Goal: Information Seeking & Learning: Learn about a topic

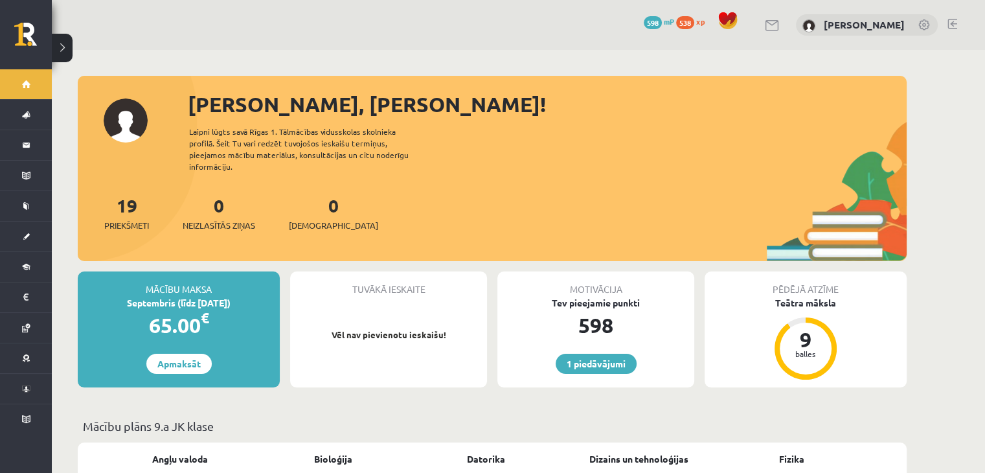
click at [699, 244] on div "19 Priekšmeti 0 Neizlasītās ziņas 0 Ieskaites" at bounding box center [492, 226] width 829 height 69
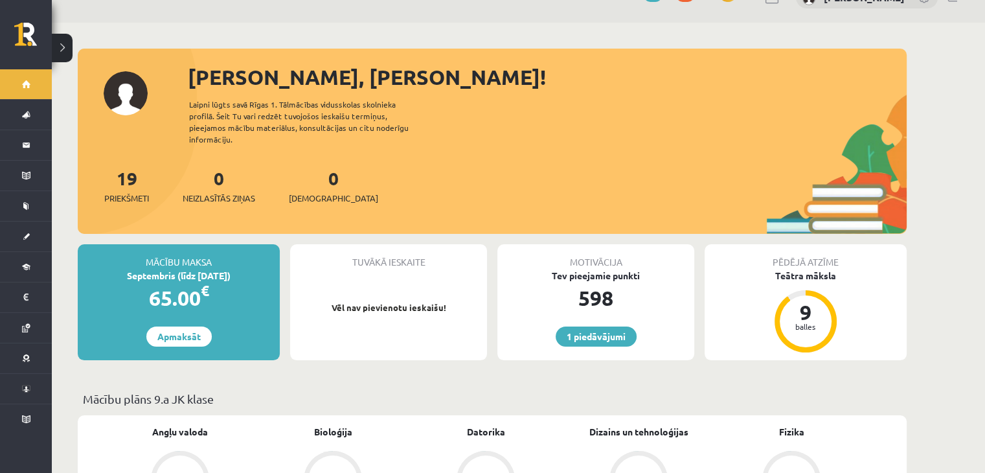
scroll to position [26, 0]
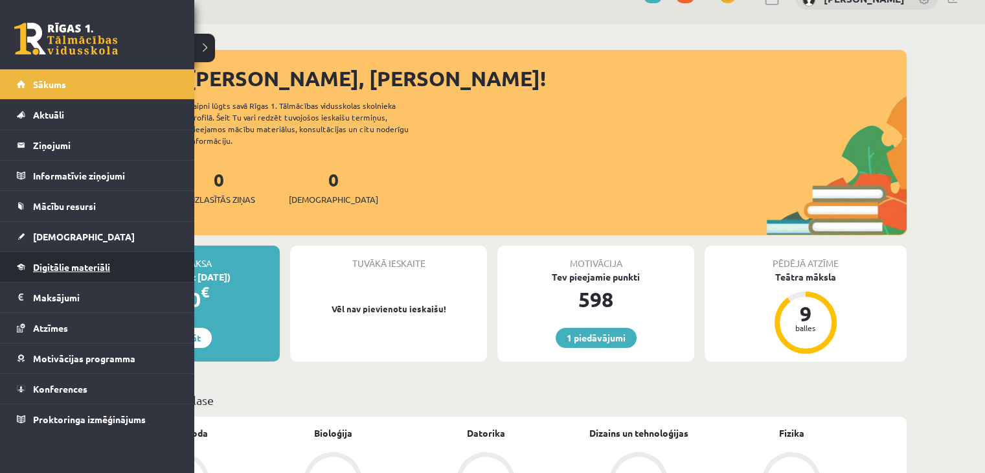
click at [64, 267] on span "Digitālie materiāli" at bounding box center [71, 267] width 77 height 12
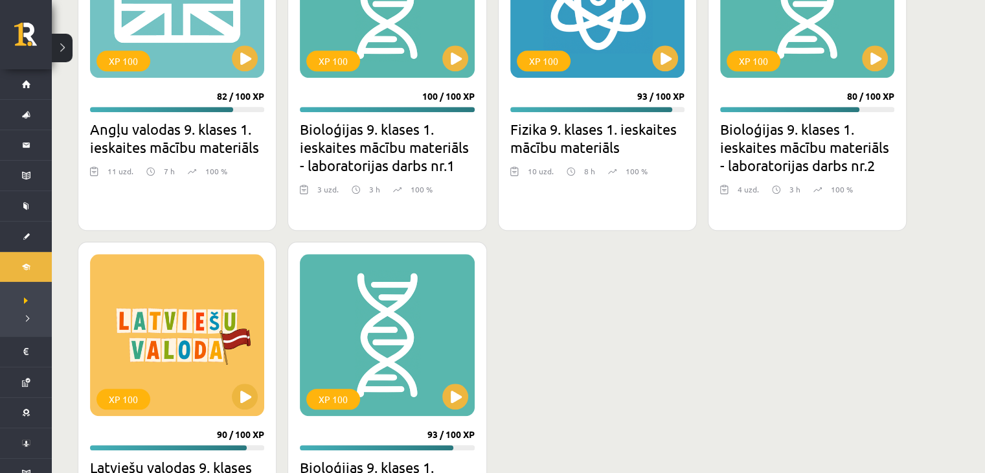
scroll to position [1344, 0]
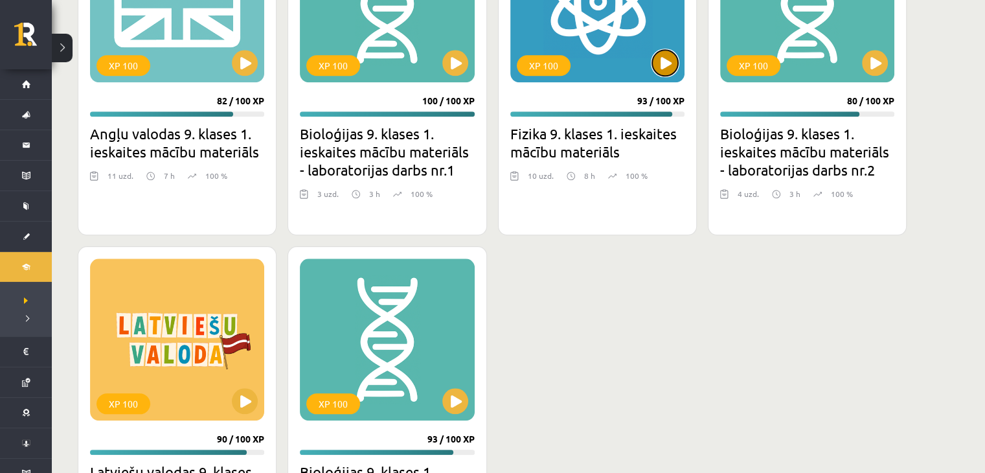
click at [658, 71] on button at bounding box center [665, 63] width 26 height 26
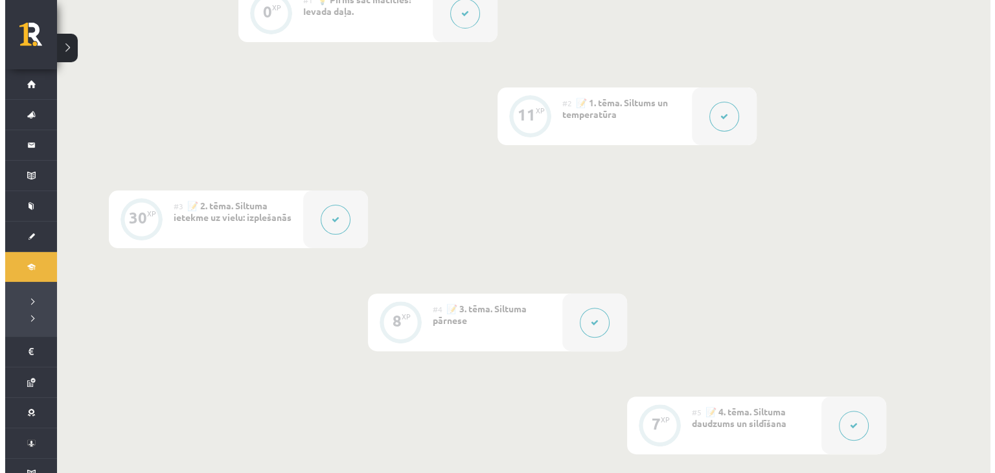
scroll to position [363, 0]
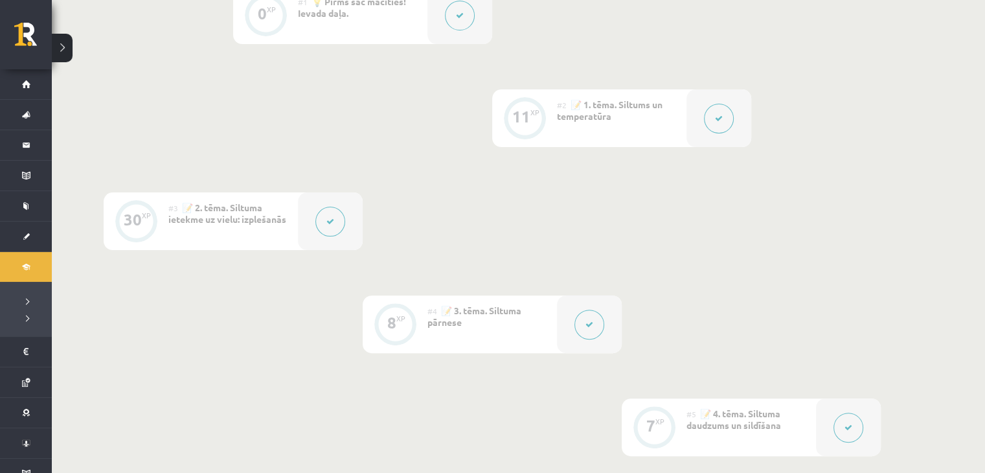
click at [716, 120] on icon at bounding box center [719, 119] width 8 height 8
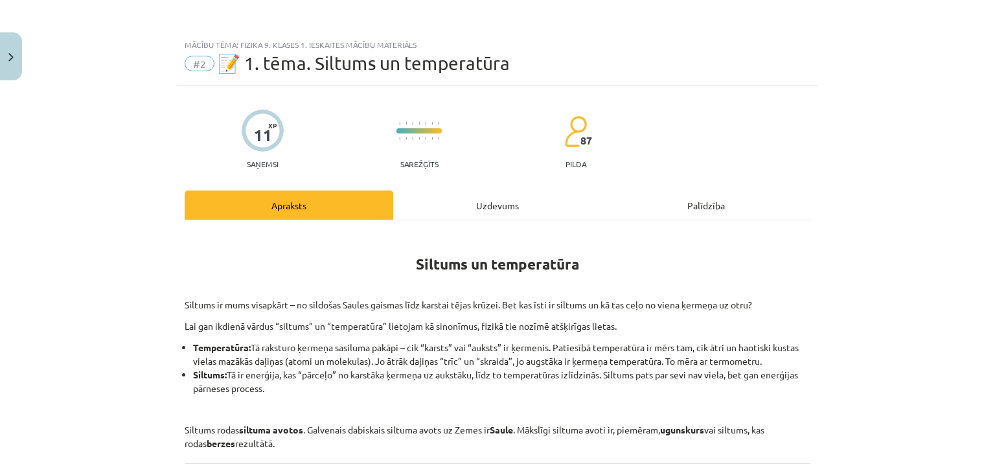
click at [518, 204] on div "Uzdevums" at bounding box center [497, 204] width 209 height 29
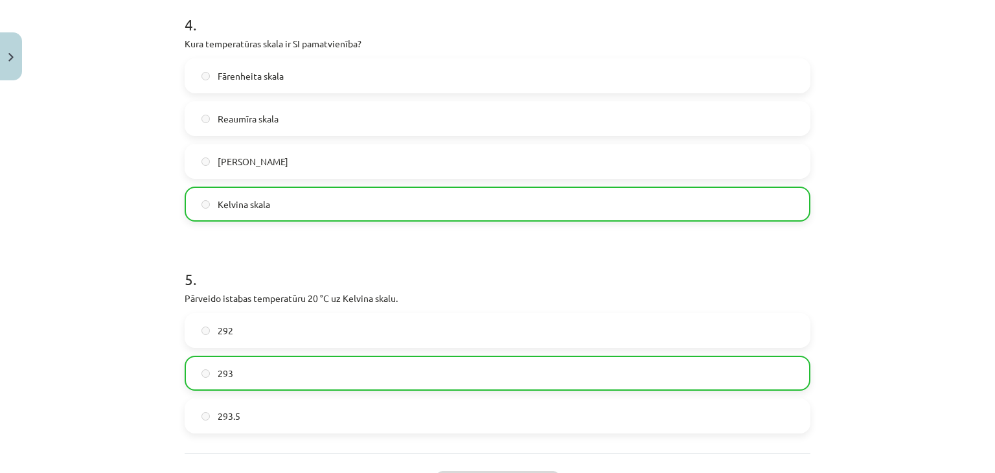
scroll to position [919, 0]
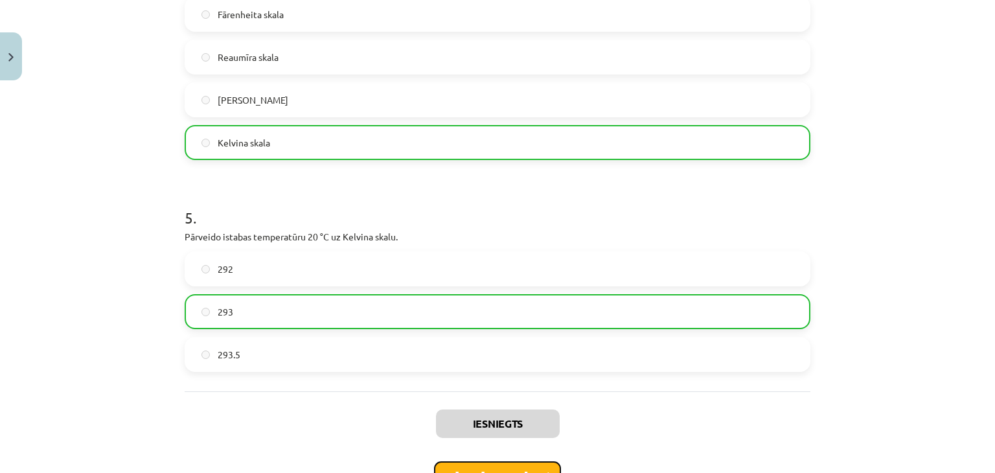
click at [496, 462] on button "Nākamā nodarbība" at bounding box center [497, 476] width 127 height 30
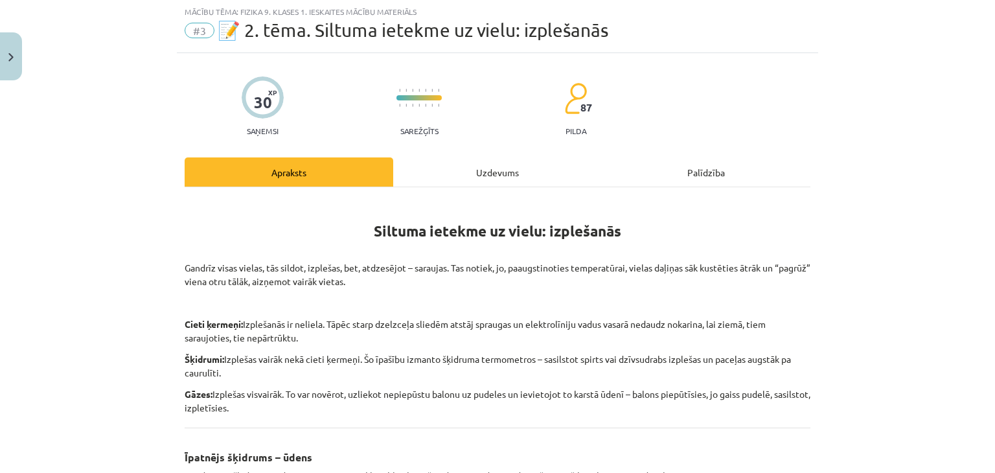
scroll to position [32, 0]
click at [486, 162] on div "Uzdevums" at bounding box center [497, 172] width 209 height 29
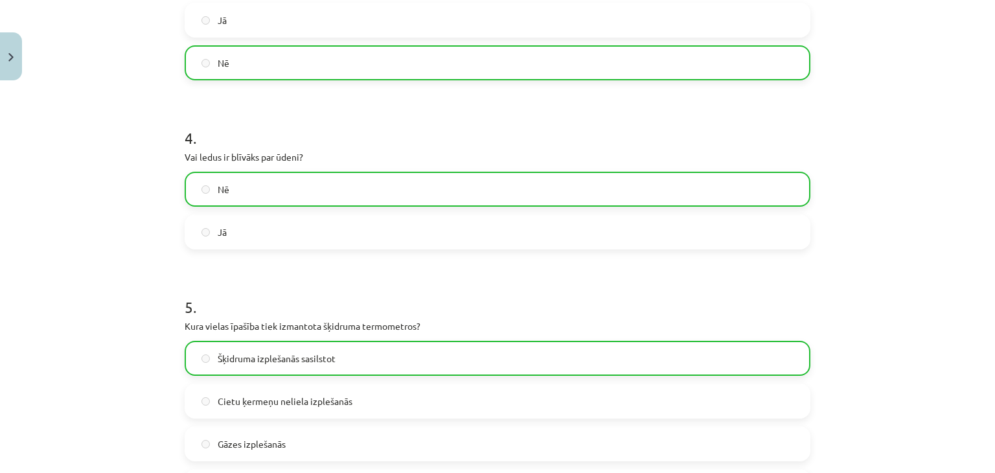
scroll to position [640, 0]
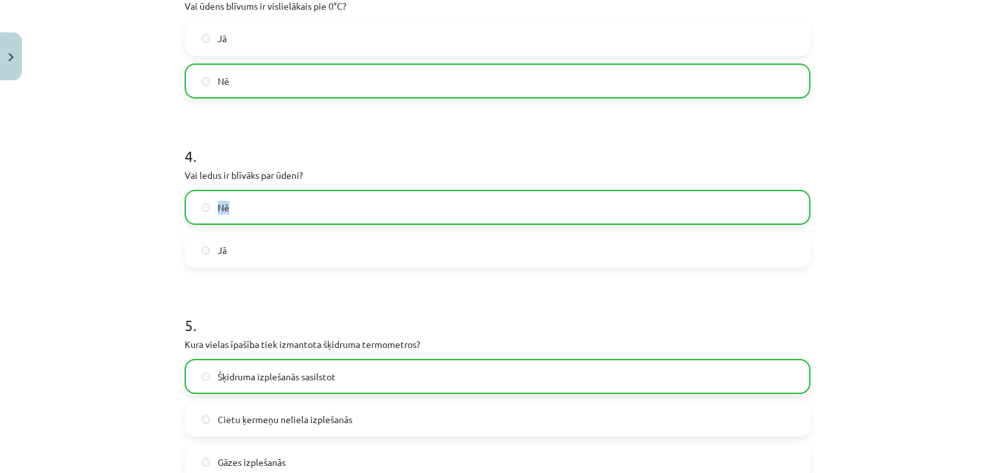
drag, startPoint x: 984, startPoint y: 174, endPoint x: 989, endPoint y: 192, distance: 18.7
click at [984, 192] on div "Mācību tēma: Fizika 9. klases 1. ieskaites mācību materiāls #3 📝 2. tēma. Siltu…" at bounding box center [497, 236] width 995 height 473
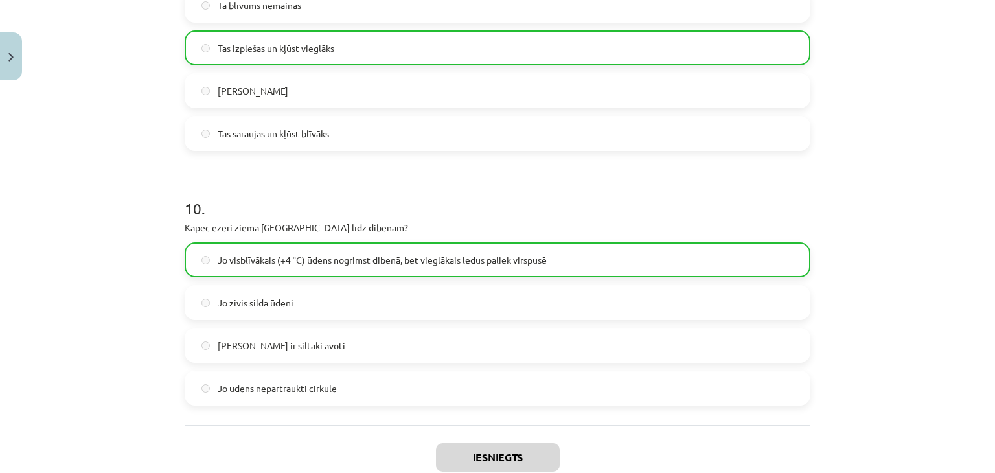
scroll to position [2152, 0]
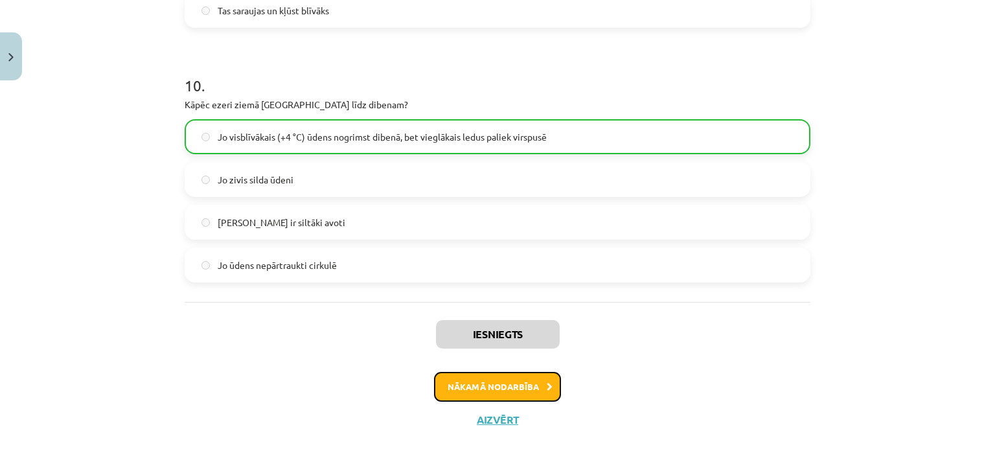
click at [493, 392] on button "Nākamā nodarbība" at bounding box center [497, 387] width 127 height 30
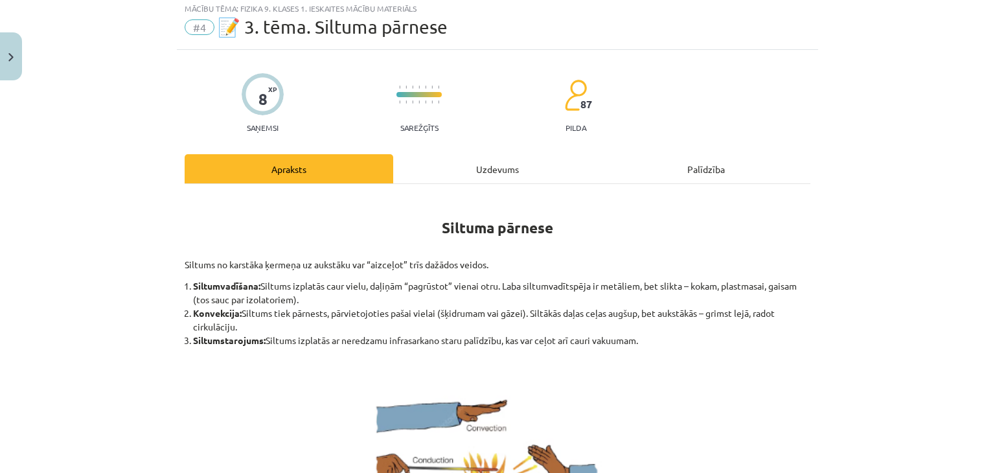
scroll to position [32, 0]
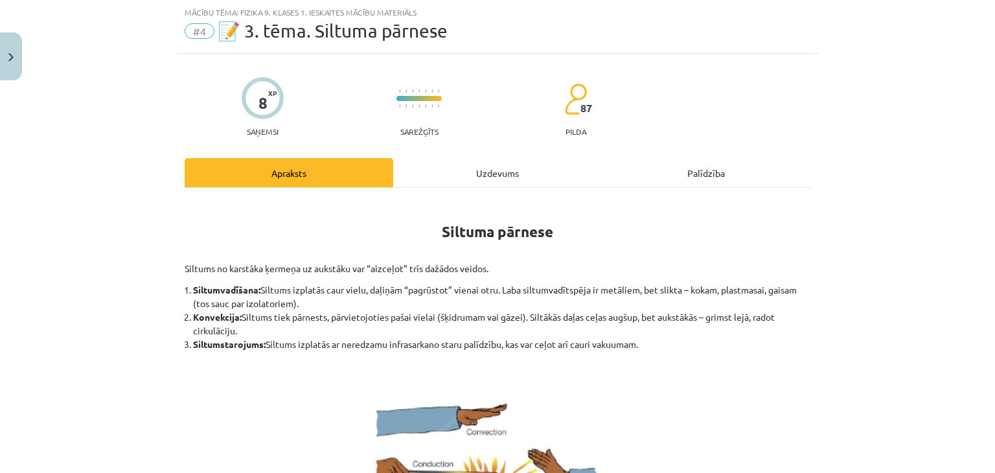
click at [492, 177] on div "Uzdevums" at bounding box center [497, 172] width 209 height 29
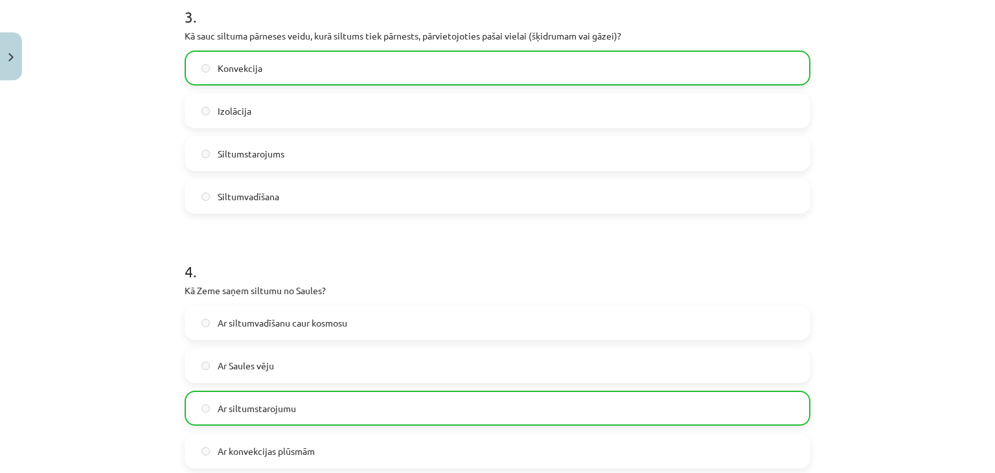
scroll to position [666, 0]
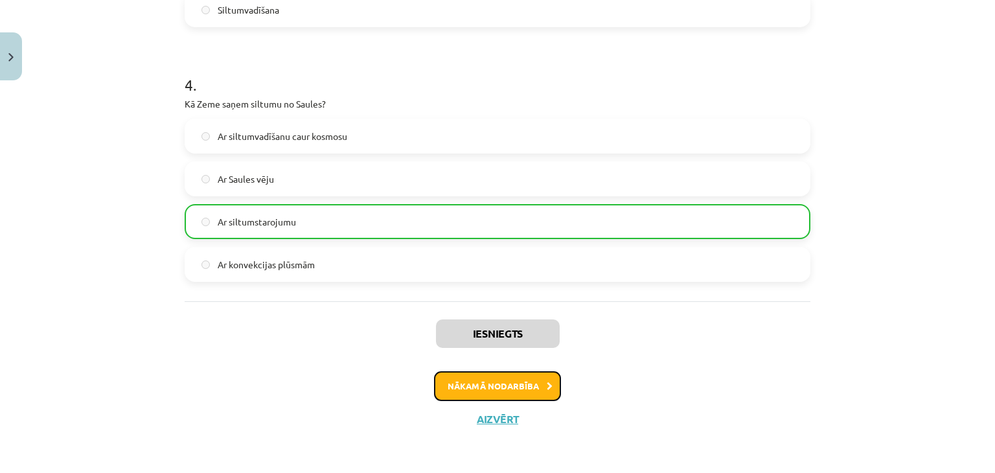
click at [477, 390] on button "Nākamā nodarbība" at bounding box center [497, 386] width 127 height 30
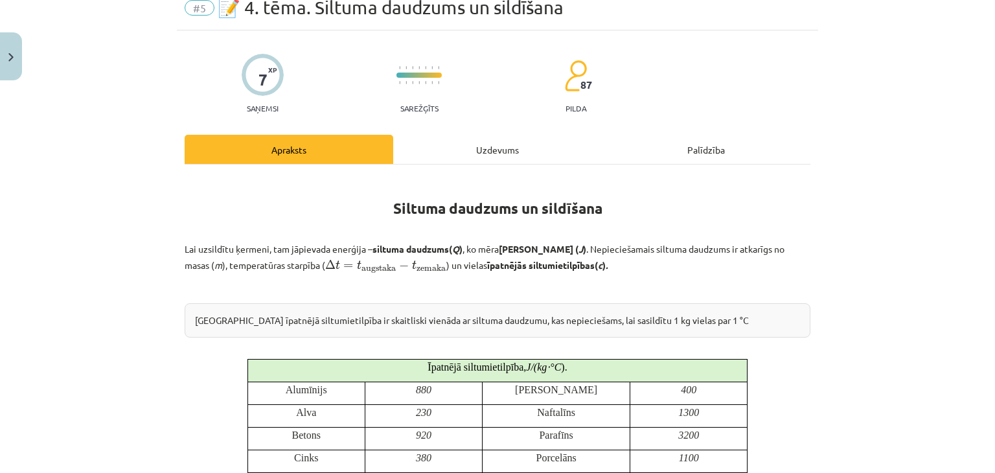
scroll to position [32, 0]
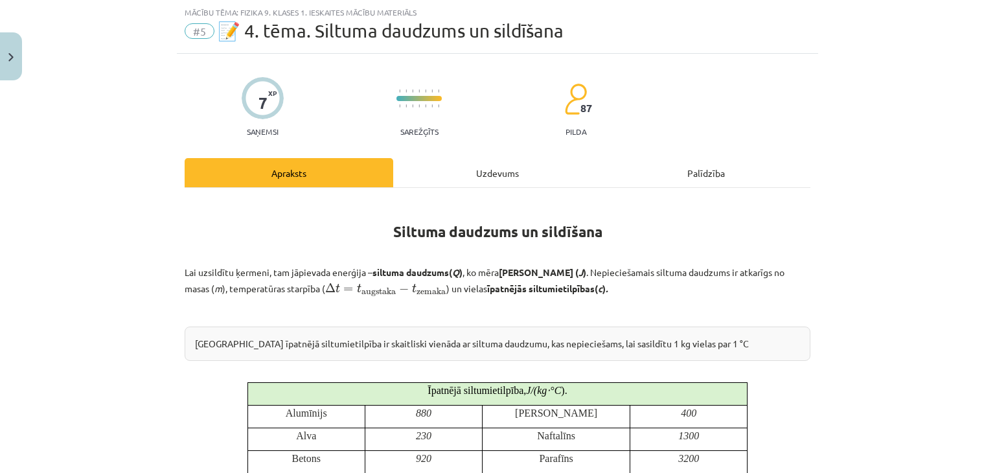
click at [490, 177] on div "Uzdevums" at bounding box center [497, 172] width 209 height 29
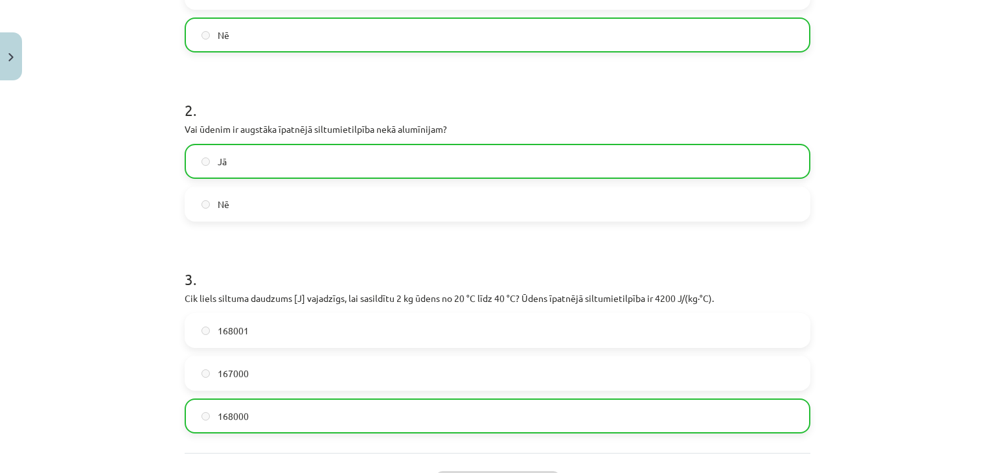
scroll to position [500, 0]
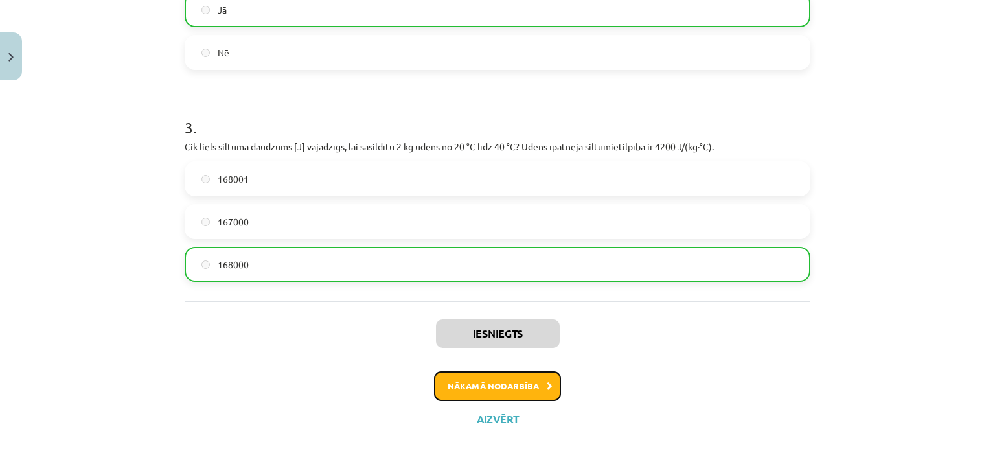
click at [536, 389] on button "Nākamā nodarbība" at bounding box center [497, 386] width 127 height 30
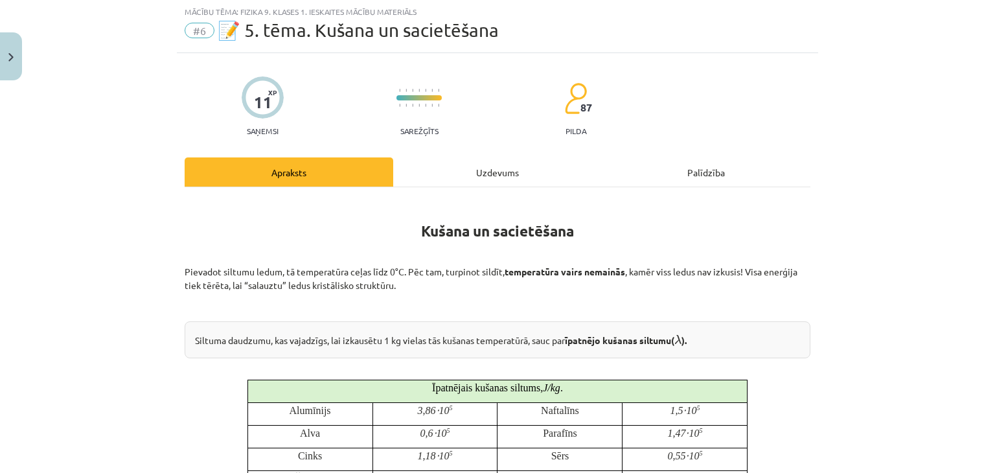
scroll to position [32, 0]
click at [491, 186] on div "Uzdevums" at bounding box center [497, 172] width 209 height 29
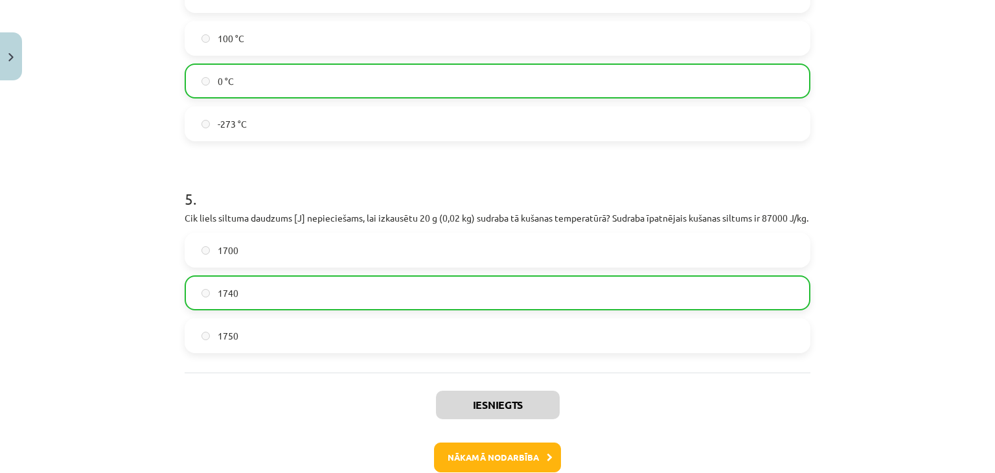
scroll to position [979, 0]
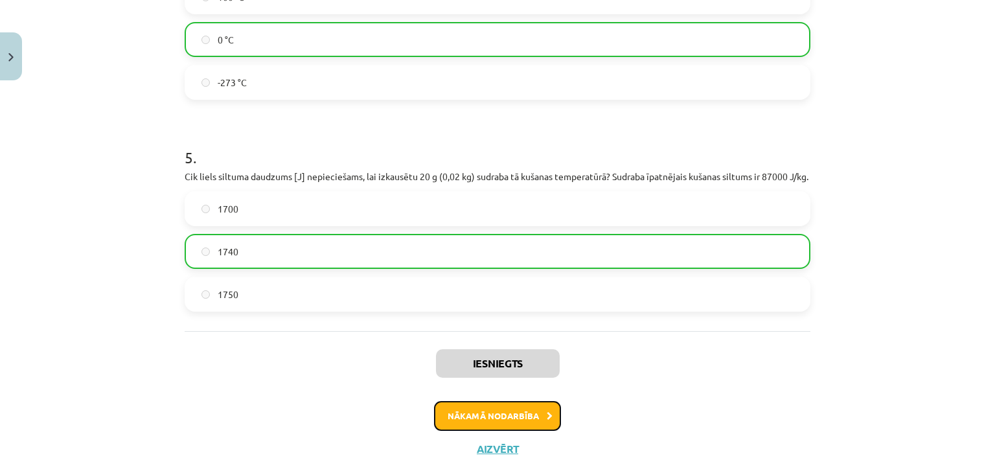
click at [481, 429] on button "Nākamā nodarbība" at bounding box center [497, 416] width 127 height 30
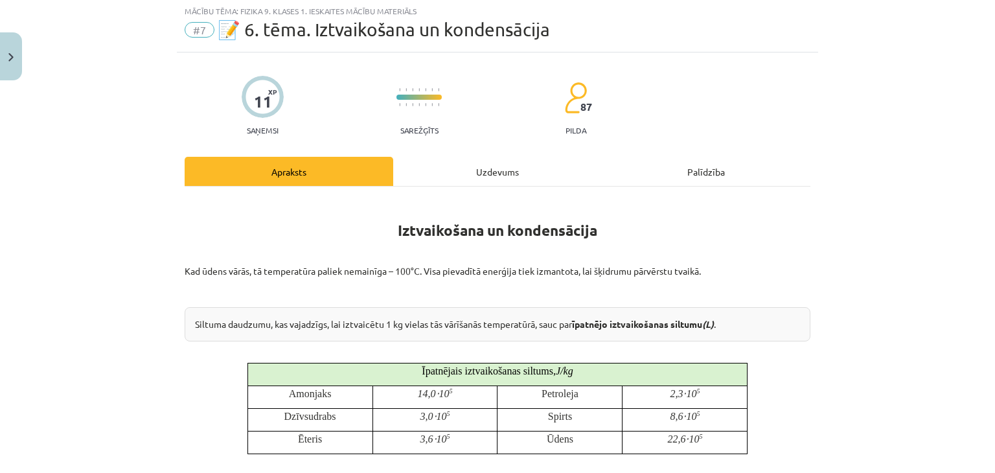
scroll to position [32, 0]
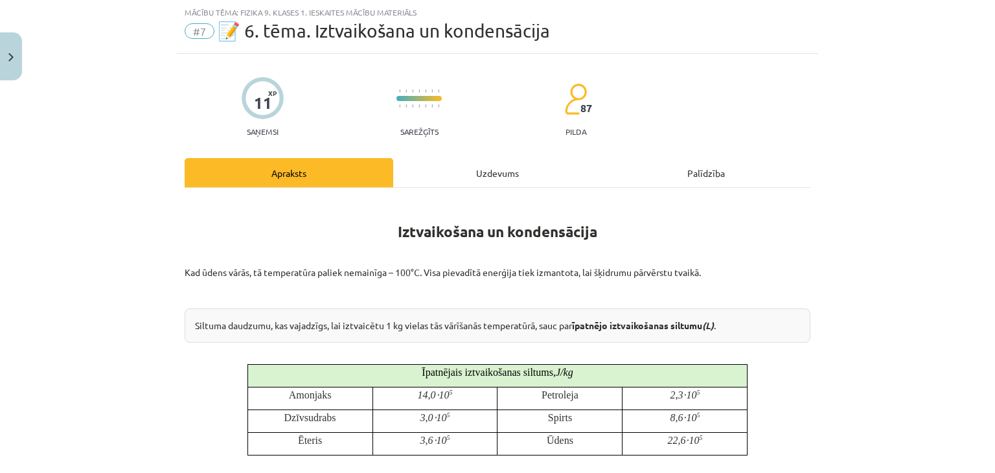
click at [461, 168] on div "Uzdevums" at bounding box center [497, 172] width 209 height 29
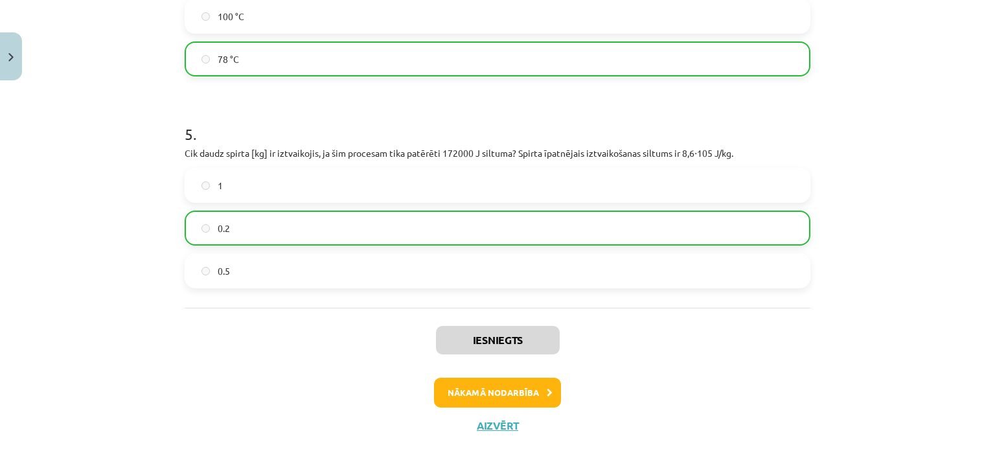
scroll to position [1004, 0]
click at [488, 393] on button "Nākamā nodarbība" at bounding box center [497, 391] width 127 height 30
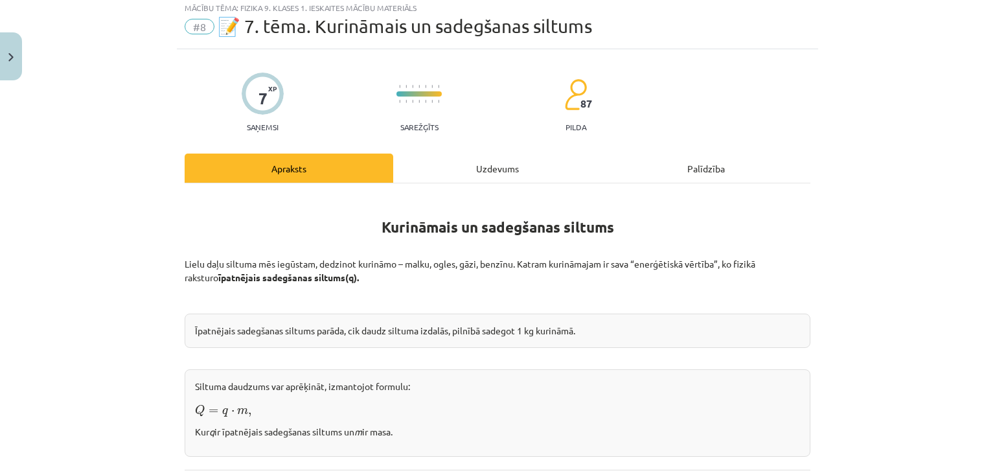
scroll to position [32, 0]
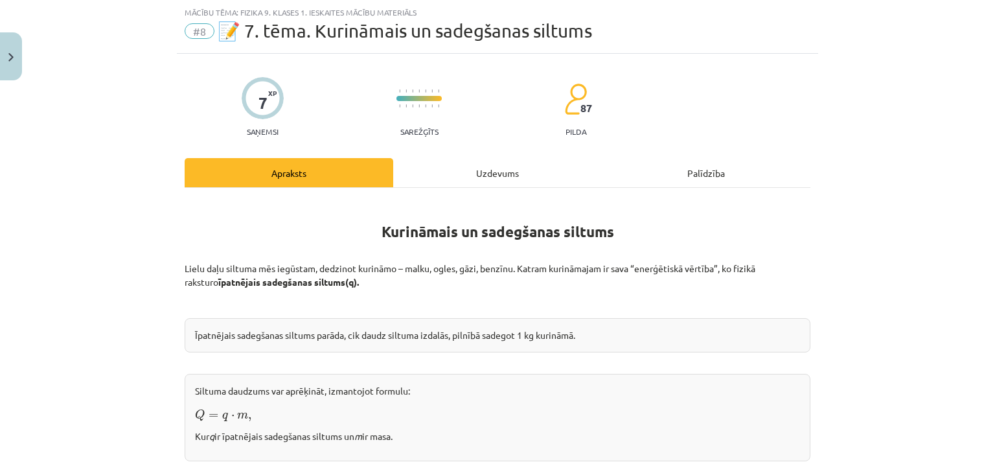
click at [478, 170] on div "Uzdevums" at bounding box center [497, 172] width 209 height 29
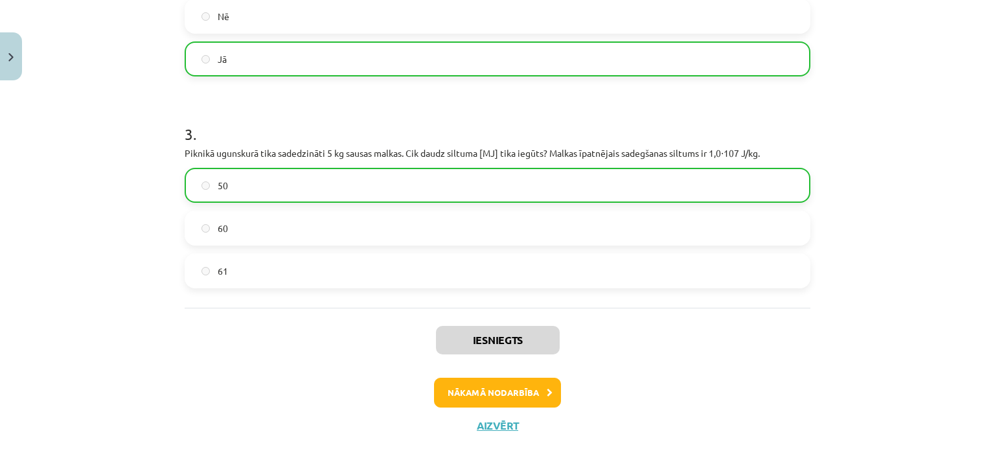
scroll to position [500, 0]
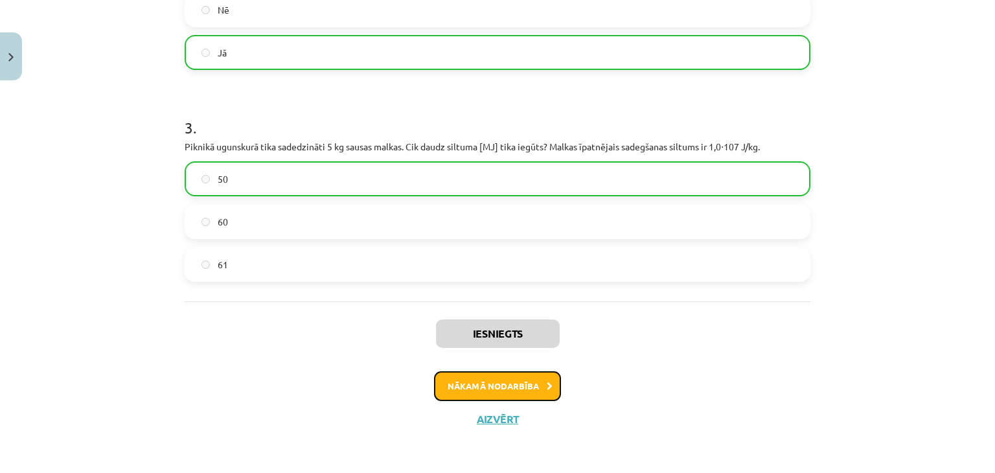
click at [497, 394] on button "Nākamā nodarbība" at bounding box center [497, 386] width 127 height 30
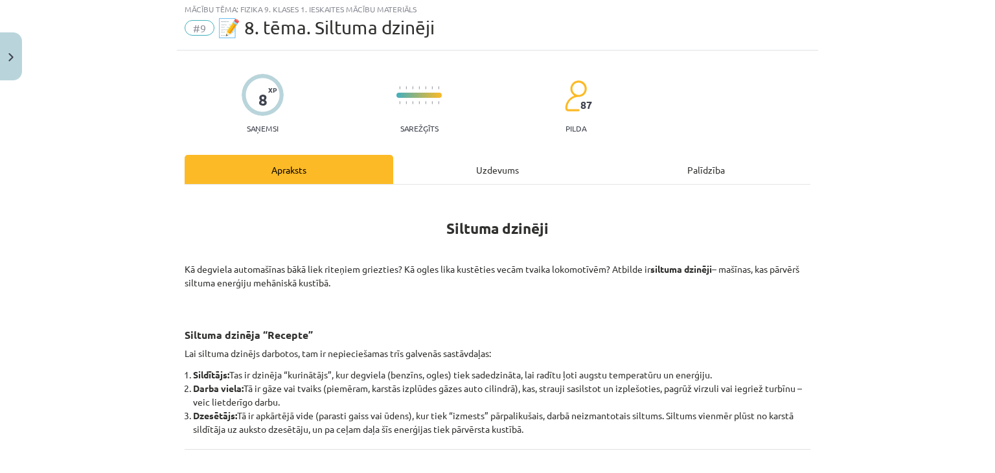
scroll to position [32, 0]
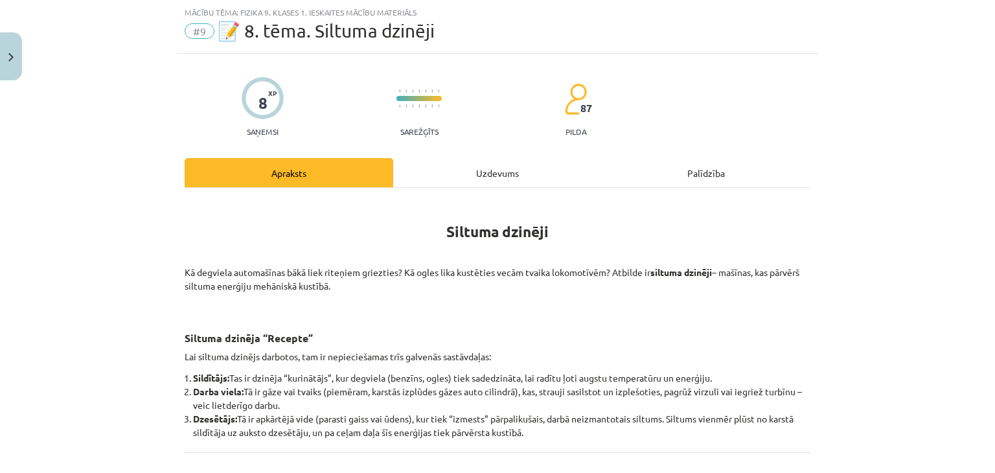
click at [466, 169] on div "Uzdevums" at bounding box center [497, 172] width 209 height 29
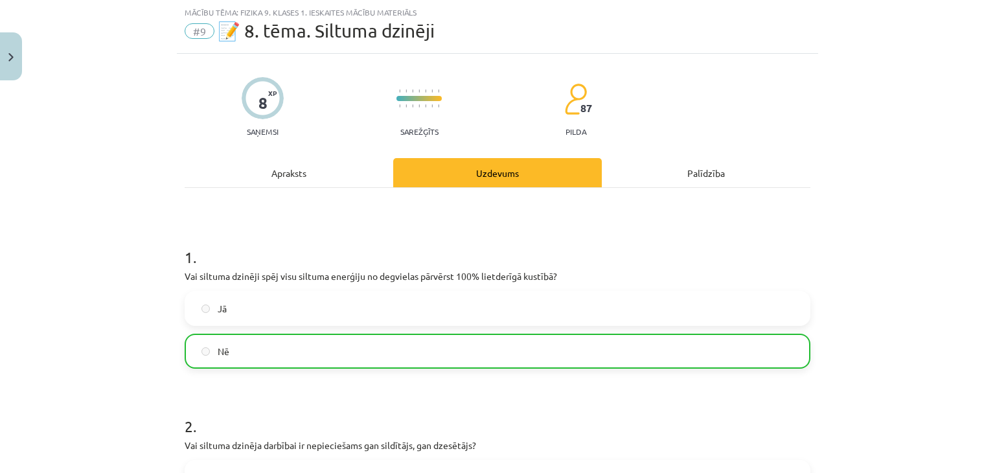
click at [259, 181] on div "Apraksts" at bounding box center [289, 172] width 209 height 29
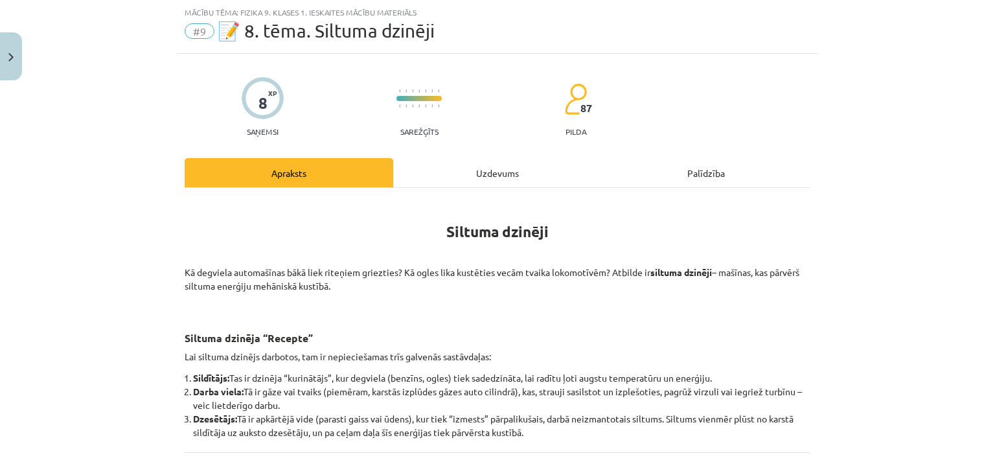
click at [490, 168] on div "Uzdevums" at bounding box center [497, 172] width 209 height 29
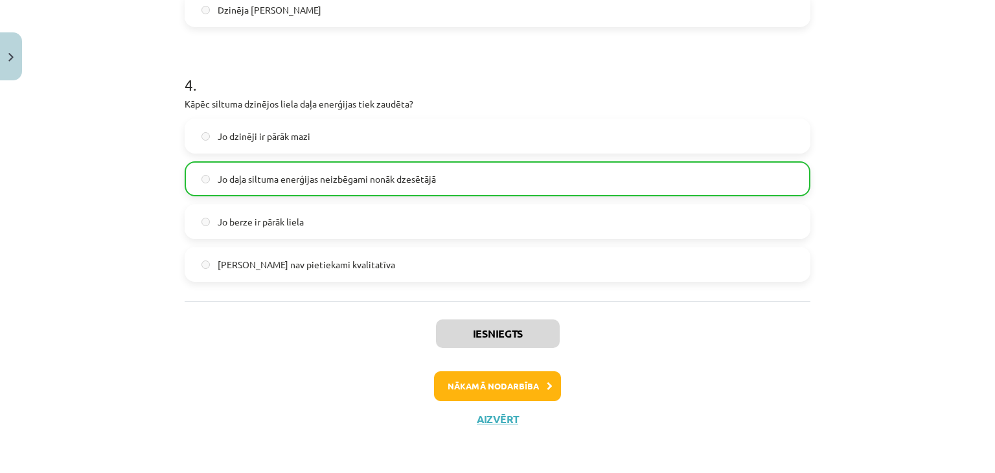
scroll to position [785, 0]
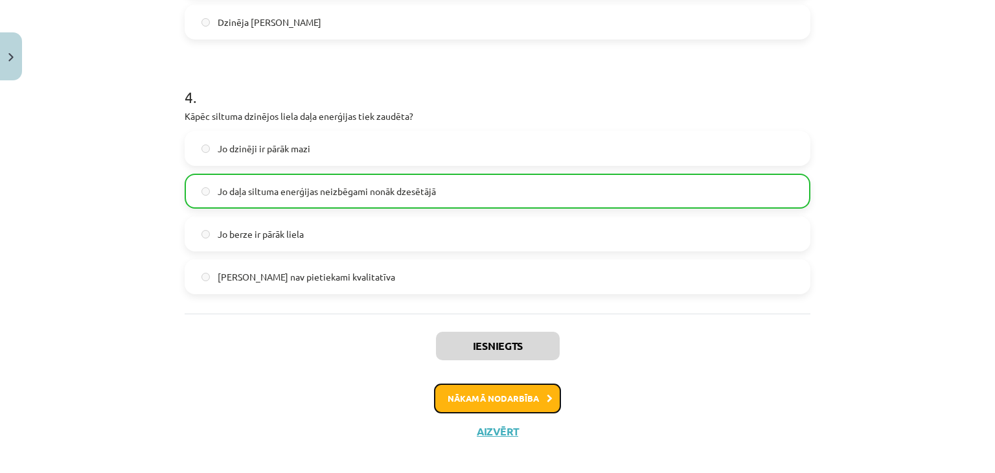
click at [487, 405] on button "Nākamā nodarbība" at bounding box center [497, 398] width 127 height 30
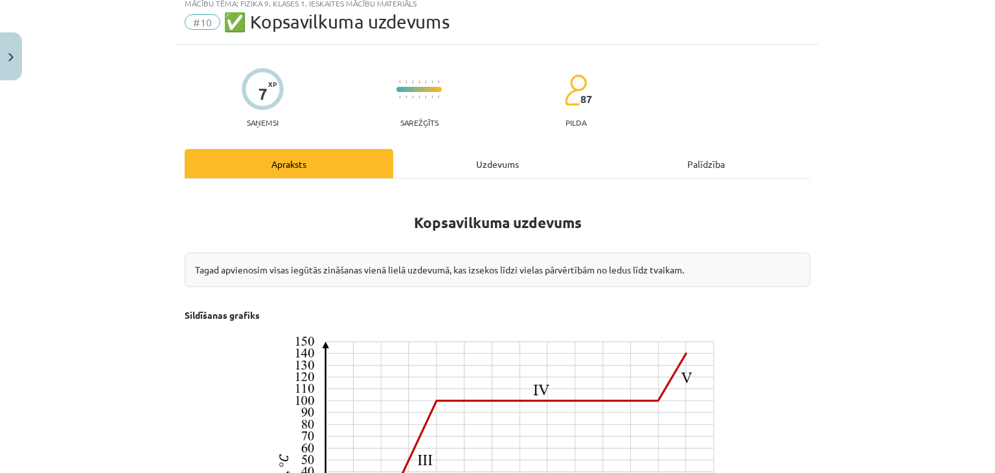
scroll to position [32, 0]
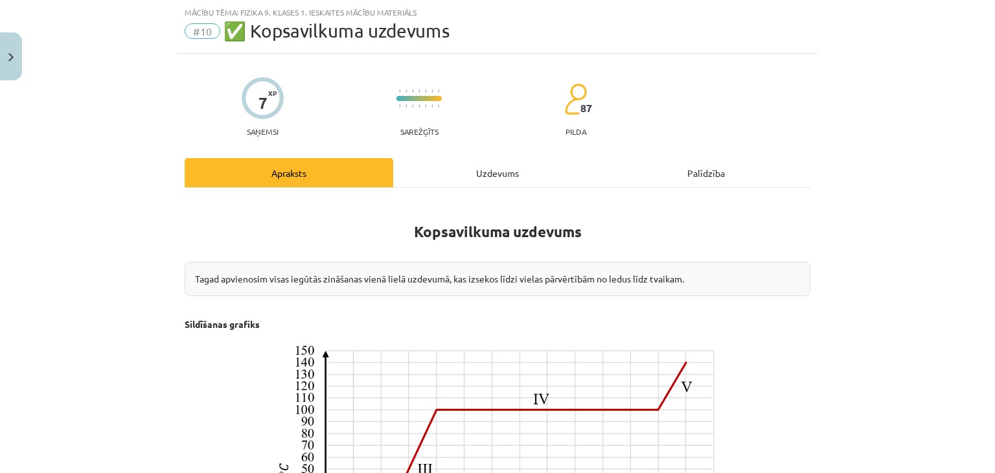
click at [466, 177] on div "Uzdevums" at bounding box center [497, 172] width 209 height 29
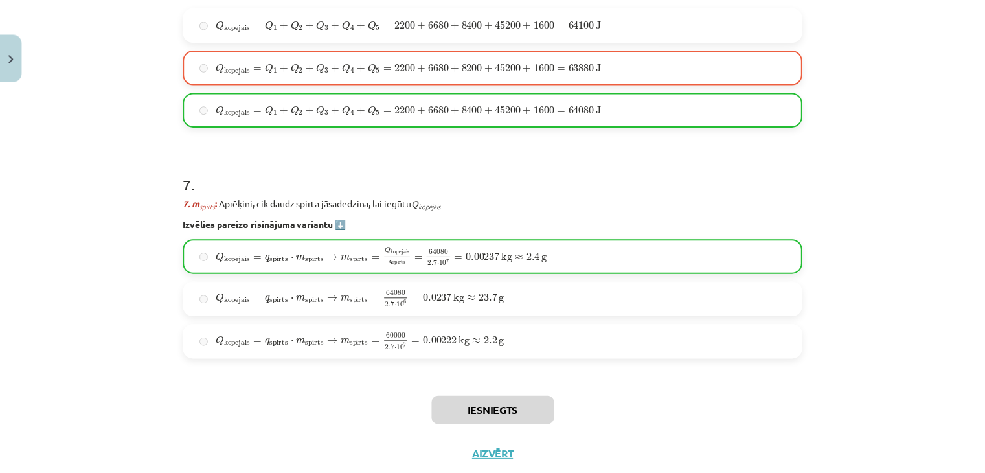
scroll to position [1839, 0]
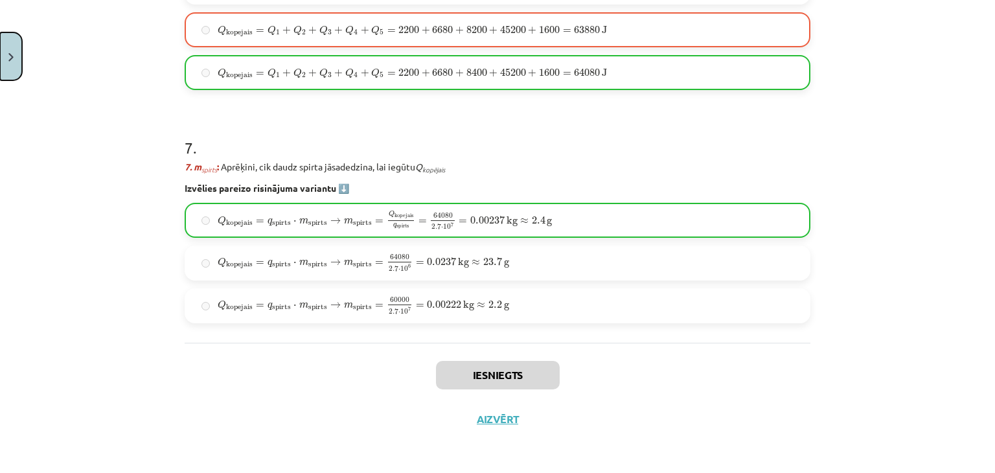
click at [0, 54] on button "Close" at bounding box center [11, 56] width 22 height 48
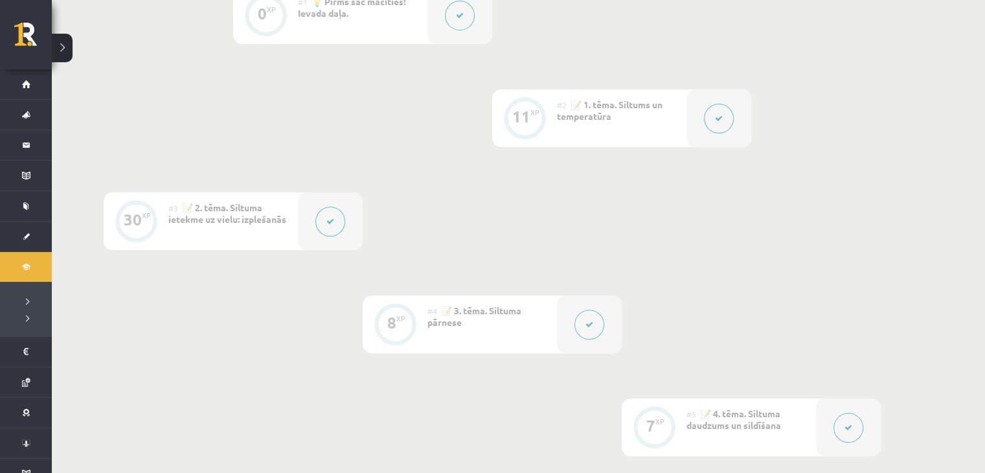
click at [623, 161] on div "0 XP #1 💡 Pirms sāc mācīties! Ievada daļa. 11 XP #2 📝 1. tēma. Siltums un tempe…" at bounding box center [492, 478] width 777 height 984
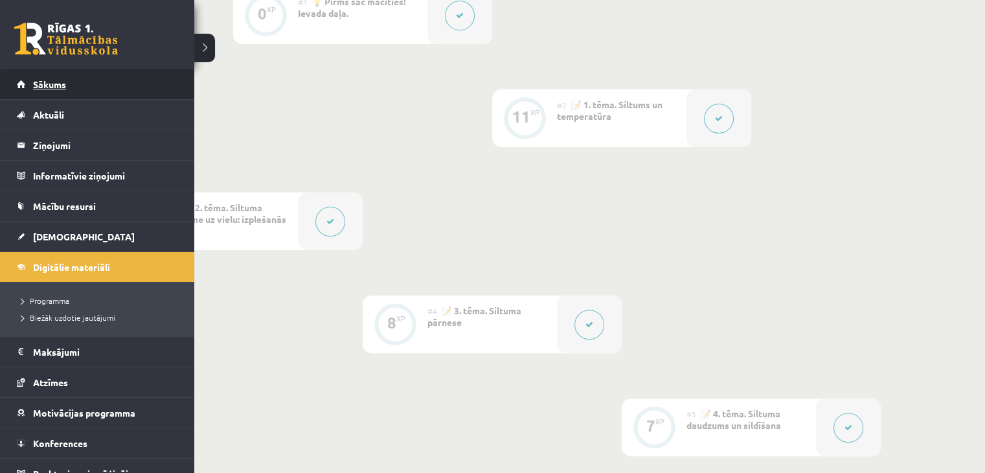
click at [45, 98] on link "Sākums" at bounding box center [97, 84] width 161 height 30
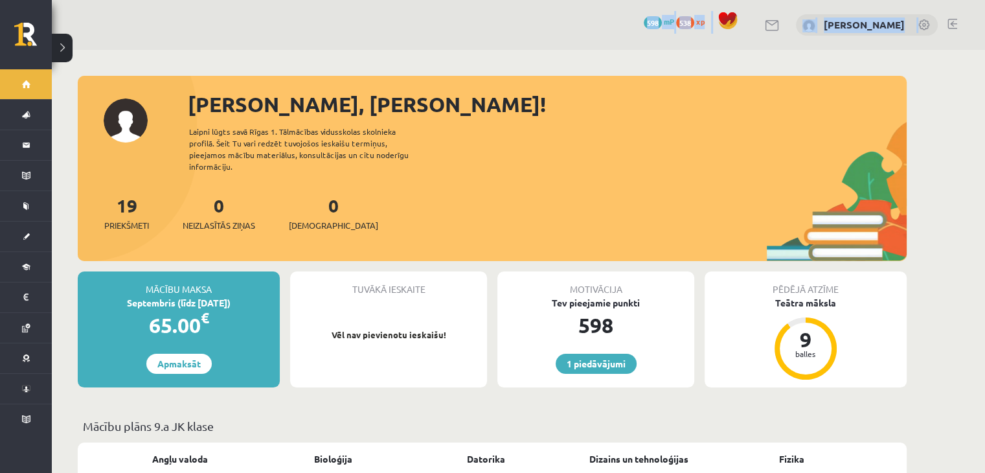
drag, startPoint x: 500, startPoint y: 60, endPoint x: 502, endPoint y: 49, distance: 11.2
click at [621, 40] on div "1 Dāvanas 598 mP 538 xp Timofejs Bondarenko" at bounding box center [518, 25] width 933 height 50
